Goal: Information Seeking & Learning: Learn about a topic

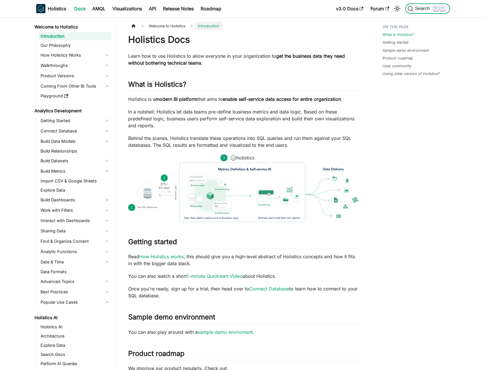
click at [420, 8] on span "Search" at bounding box center [423, 8] width 20 height 5
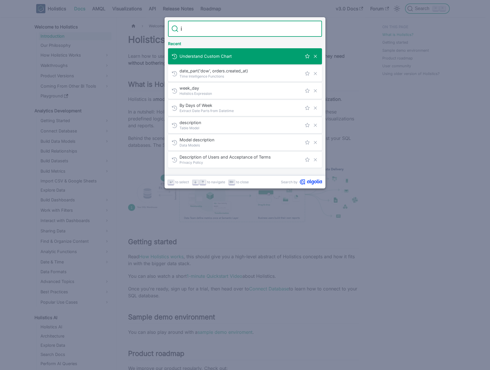
type input "in"
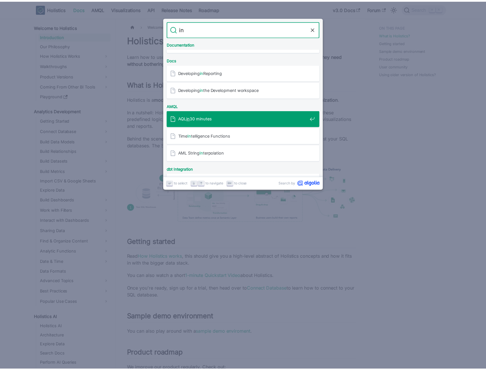
scroll to position [35, 0]
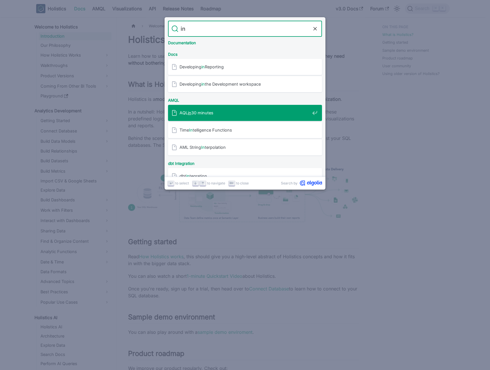
click at [193, 111] on span "AQL in 30 minutes" at bounding box center [245, 112] width 130 height 5
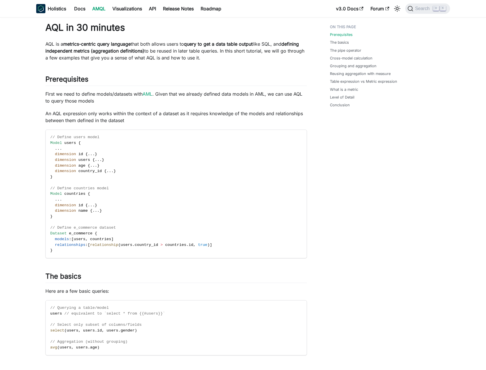
click at [347, 54] on ul "Prerequisites The basics The pipe operator Cross-model calculation Grouping and…" at bounding box center [365, 67] width 81 height 91
click at [347, 53] on link "The pipe operator" at bounding box center [346, 50] width 31 height 5
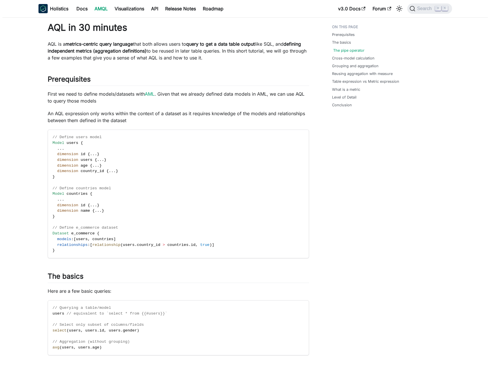
scroll to position [349, 0]
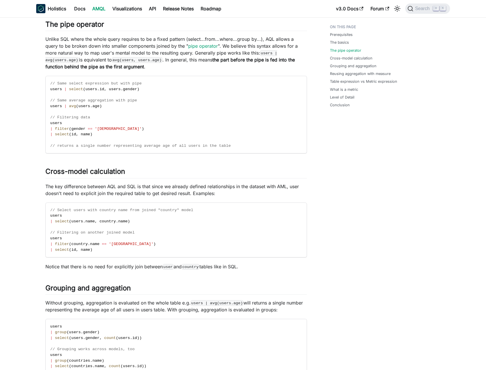
click at [186, 67] on p "Unlike SQL where the whole query requires to be a fixed pattern (select...from.…" at bounding box center [175, 53] width 261 height 34
click at [421, 9] on span "Search" at bounding box center [423, 8] width 20 height 5
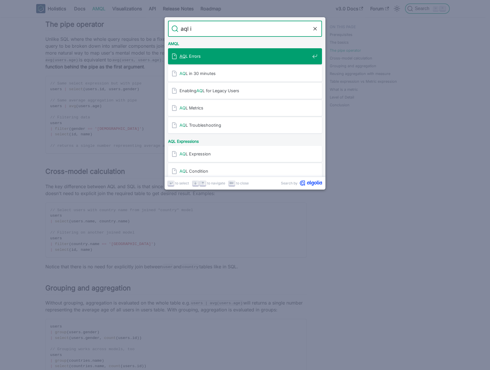
type input "aql in"
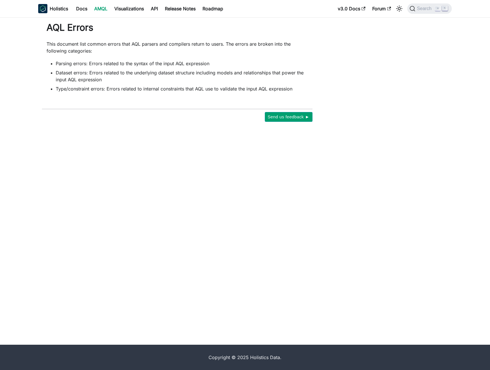
click at [426, 3] on div "Search ⌘ K" at bounding box center [428, 8] width 48 height 13
click at [429, 10] on span "Search" at bounding box center [425, 8] width 20 height 5
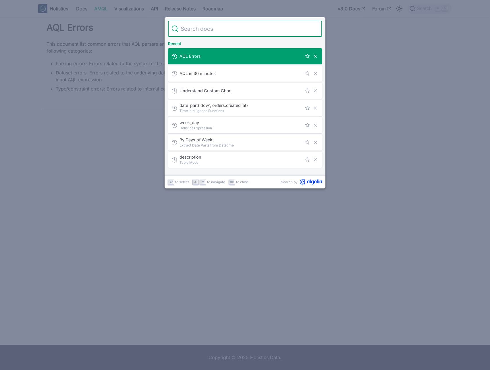
click at [200, 29] on input "Search" at bounding box center [248, 29] width 140 height 16
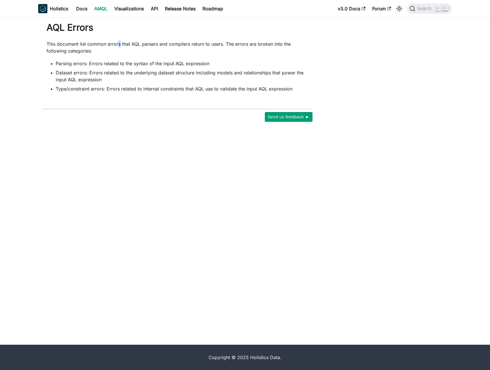
click at [97, 11] on link "AMQL" at bounding box center [101, 8] width 20 height 9
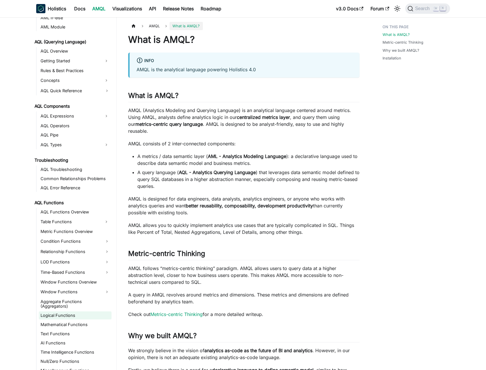
scroll to position [241, 0]
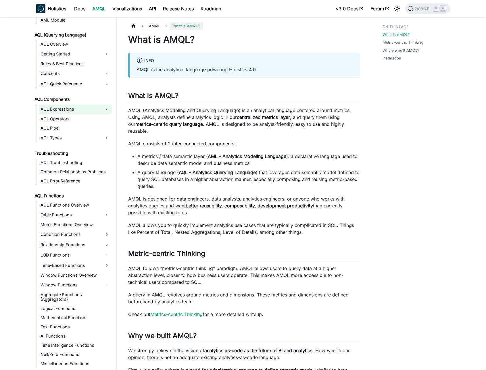
click at [75, 108] on link "AQL Expressions" at bounding box center [70, 109] width 62 height 9
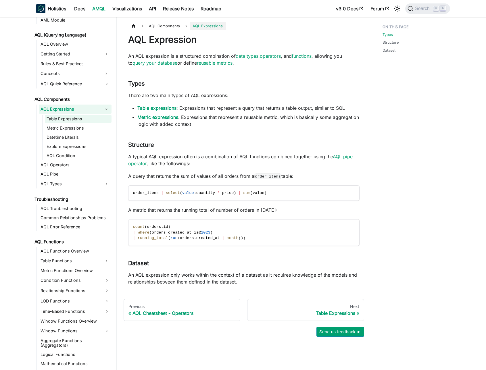
click at [71, 121] on link "Table Expressions" at bounding box center [78, 119] width 67 height 8
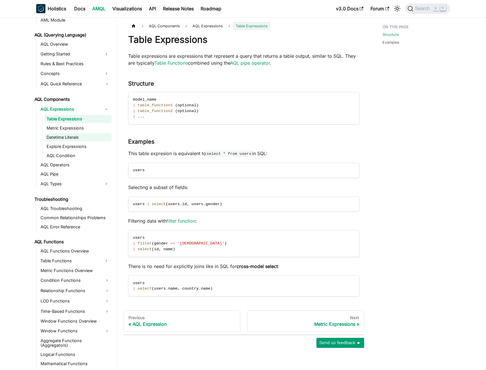
click at [68, 134] on link "Datetime Literals" at bounding box center [78, 137] width 67 height 8
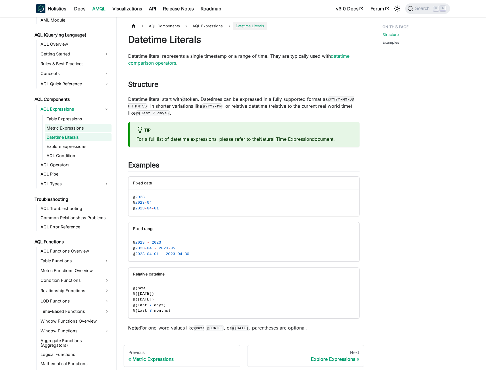
click at [69, 128] on link "Metric Expressions" at bounding box center [78, 128] width 67 height 8
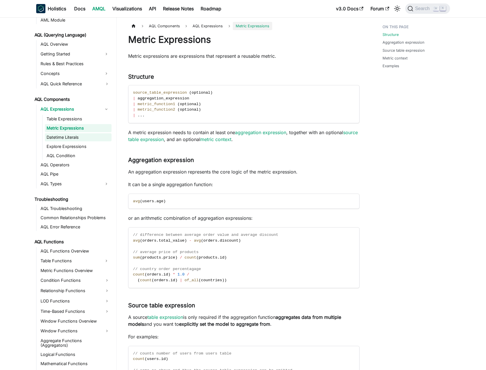
click at [66, 136] on link "Datetime Literals" at bounding box center [78, 137] width 67 height 8
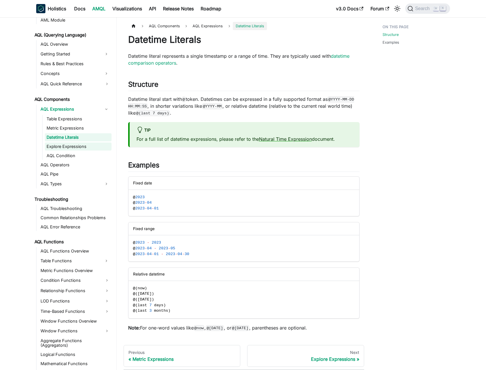
click at [64, 147] on link "Explore Expressions" at bounding box center [78, 147] width 67 height 8
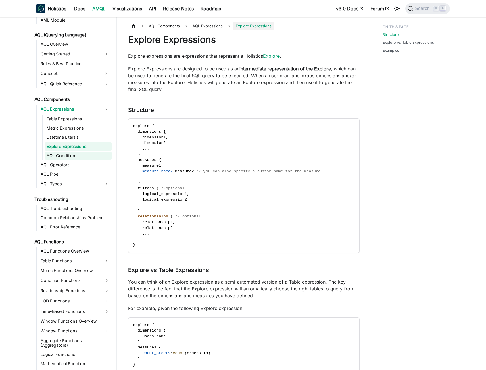
click at [64, 153] on link "AQL Condition" at bounding box center [78, 156] width 67 height 8
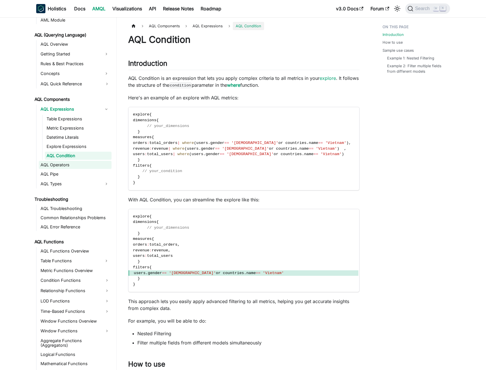
click at [61, 163] on link "AQL Operators" at bounding box center [75, 165] width 73 height 8
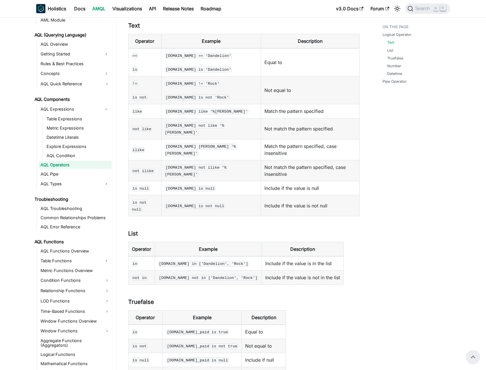
scroll to position [91, 0]
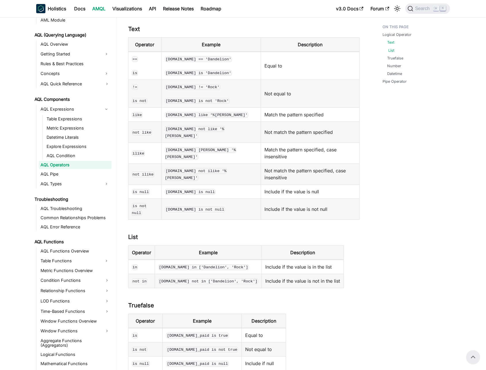
click at [392, 50] on link "List" at bounding box center [391, 50] width 6 height 5
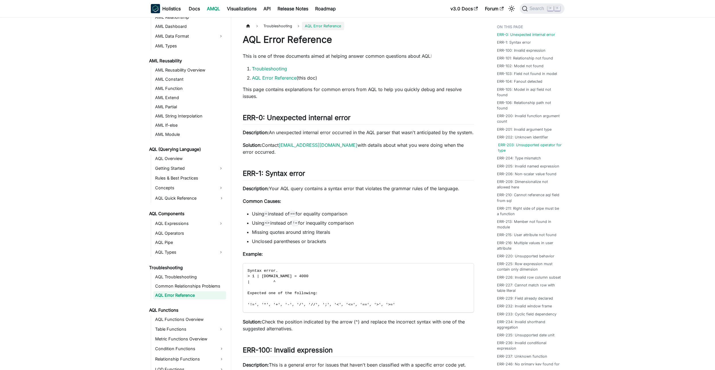
click at [508, 145] on link "ERR-203: Unsupported operator for type" at bounding box center [530, 147] width 64 height 11
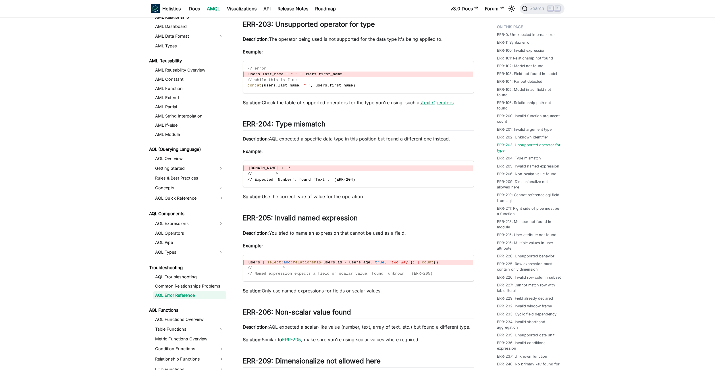
click at [441, 105] on link "Text Operators" at bounding box center [438, 103] width 32 height 6
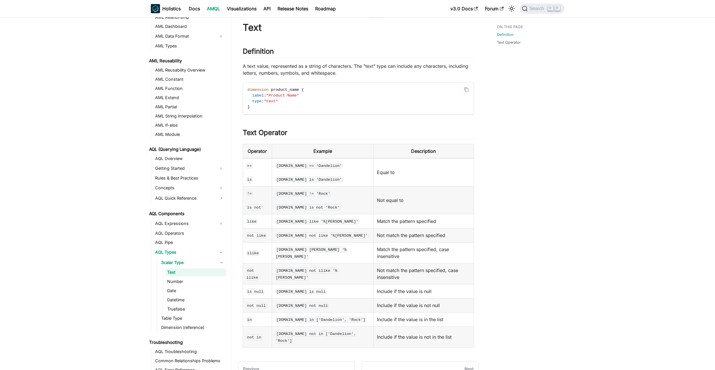
scroll to position [12, 0]
